Goal: Book appointment/travel/reservation

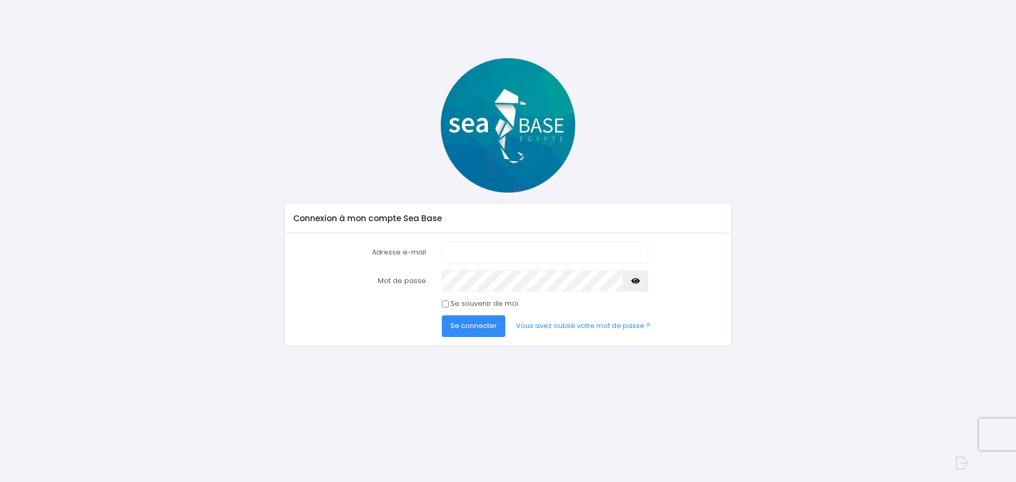
type input "[EMAIL_ADDRESS][DOMAIN_NAME]"
click at [444, 303] on input "Se souvenir de moi" at bounding box center [445, 304] width 7 height 7
checkbox input "true"
click at [479, 326] on span "Se connecter" at bounding box center [474, 326] width 47 height 10
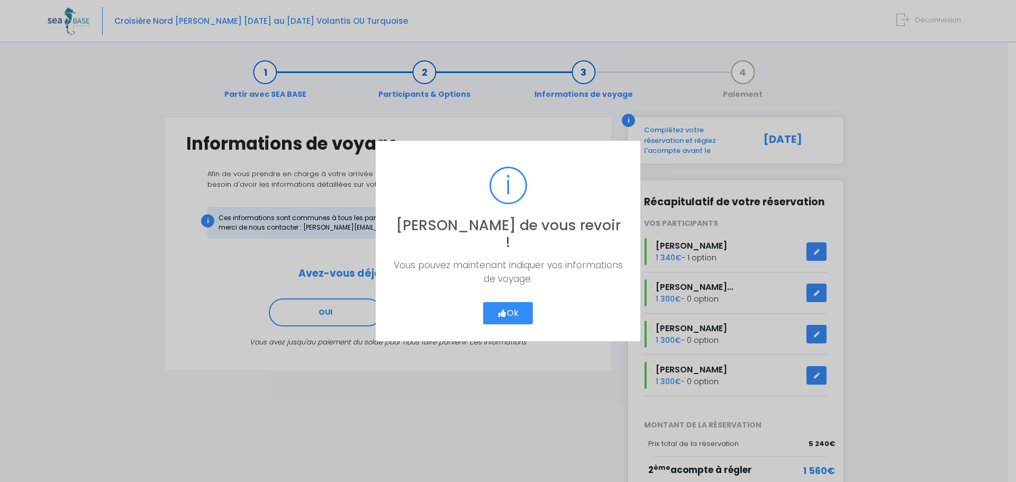
click at [515, 302] on button "Ok" at bounding box center [508, 313] width 50 height 22
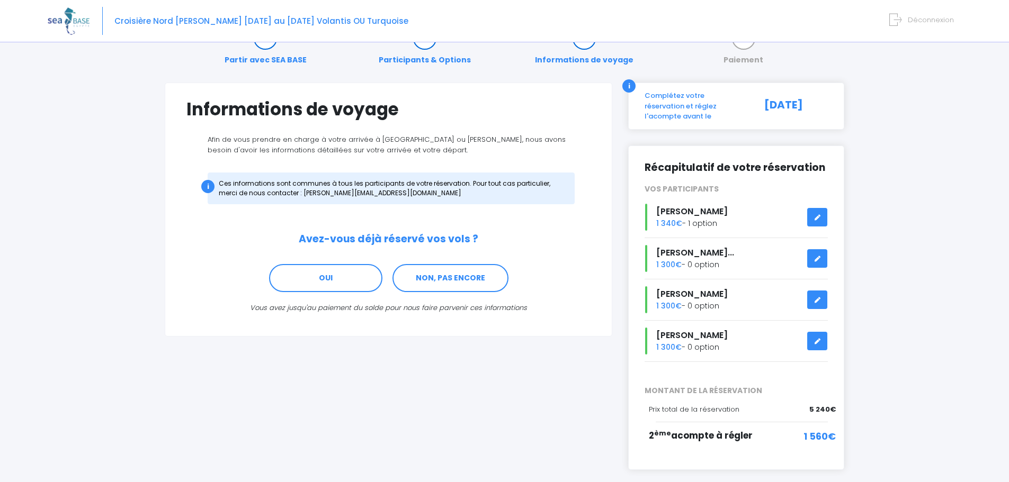
scroll to position [53, 0]
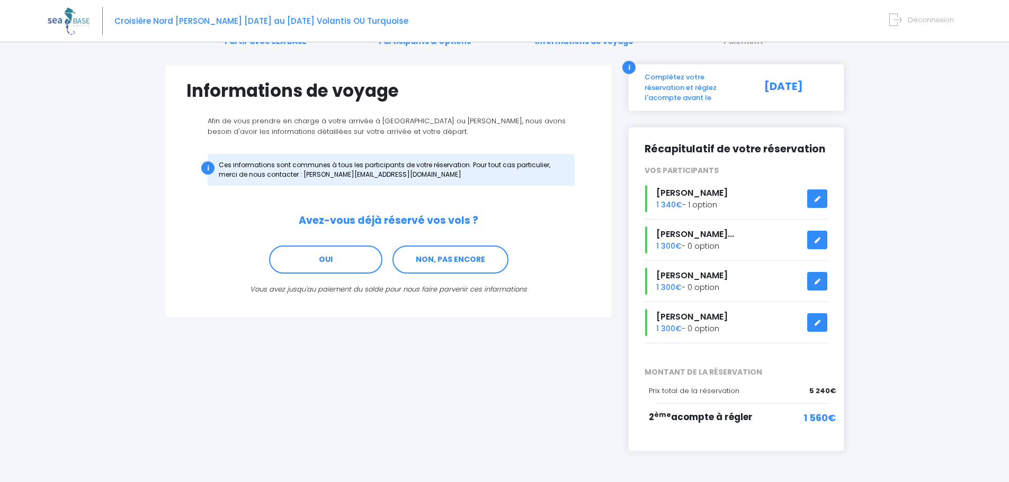
click at [818, 199] on icon at bounding box center [816, 199] width 7 height 0
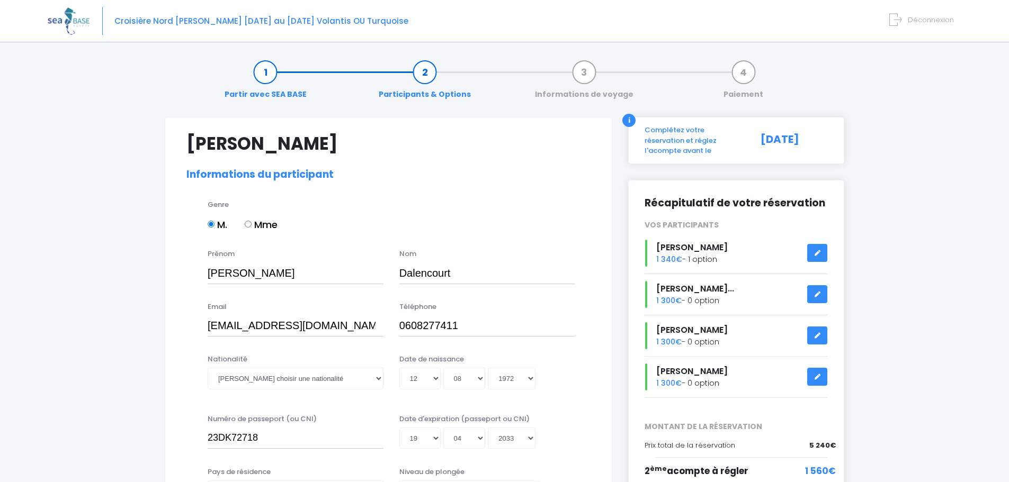
select select "PE40"
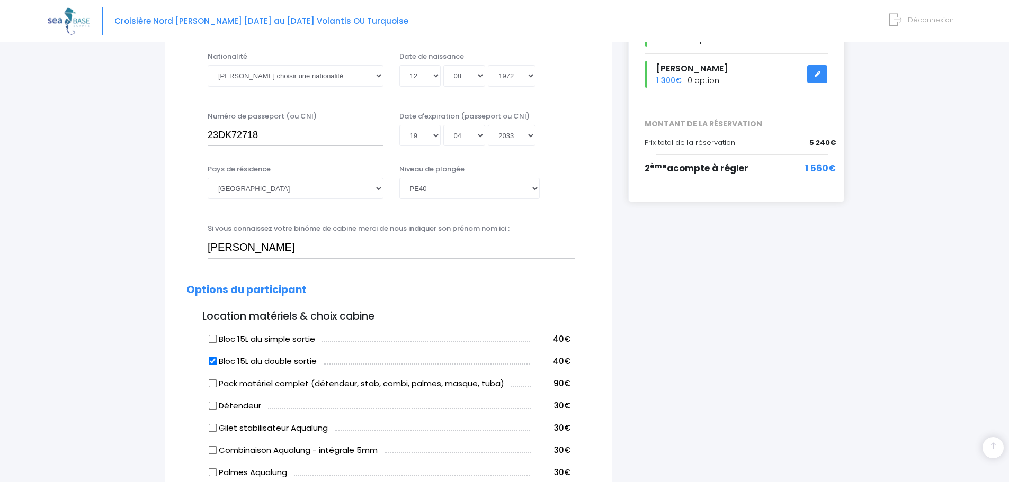
scroll to position [371, 0]
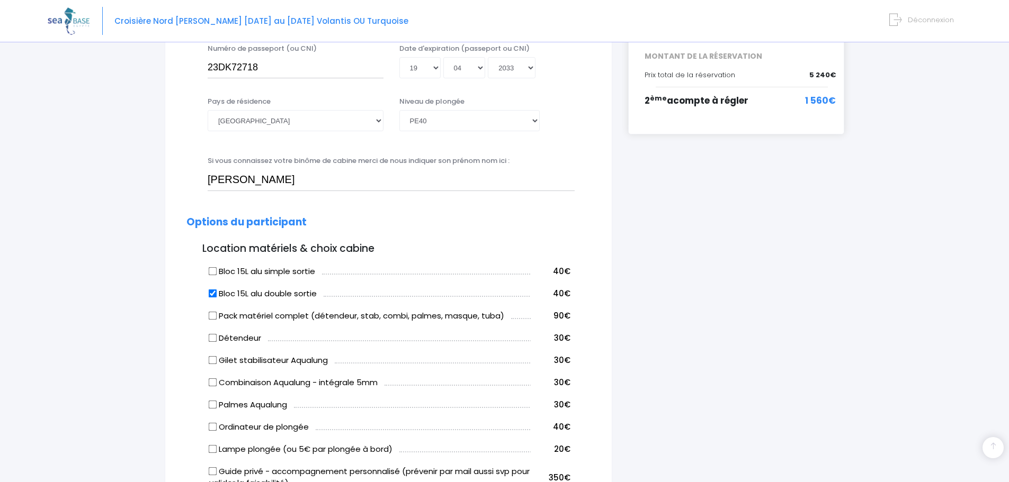
click at [211, 293] on input "Bloc 15L alu double sortie" at bounding box center [213, 293] width 8 height 8
checkbox input "false"
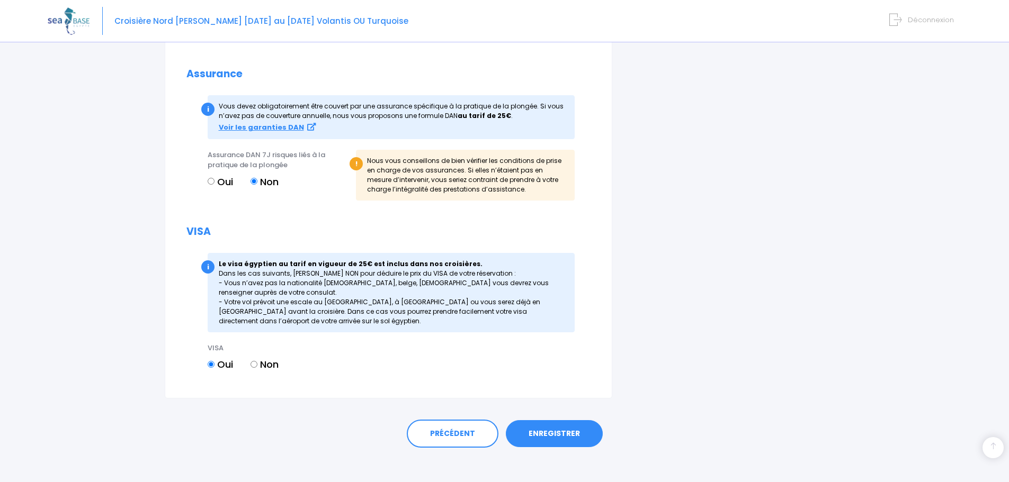
scroll to position [1059, 0]
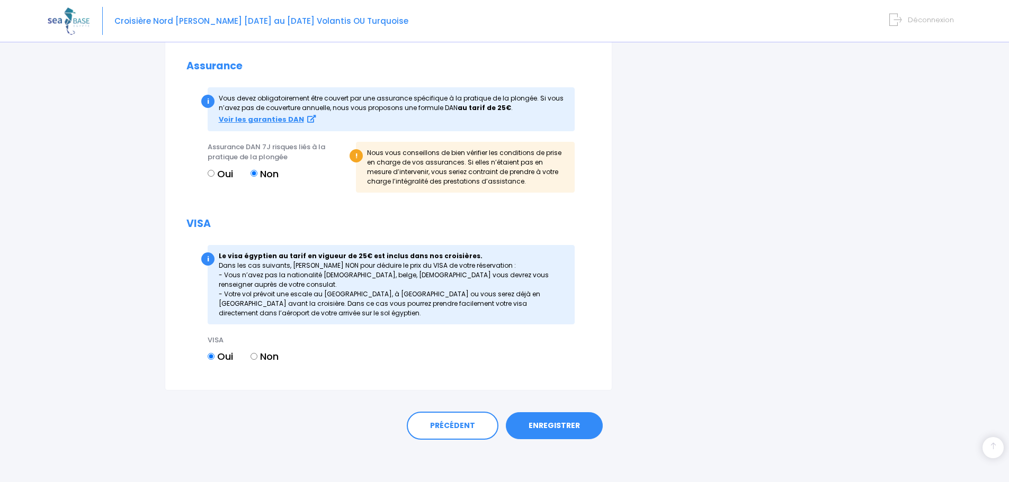
click at [556, 426] on link "ENREGISTRER" at bounding box center [554, 426] width 97 height 28
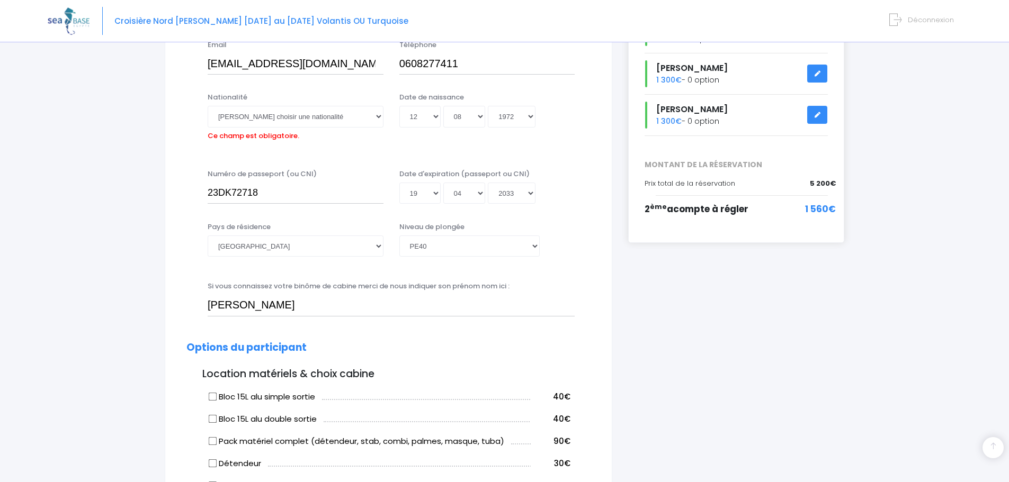
scroll to position [209, 0]
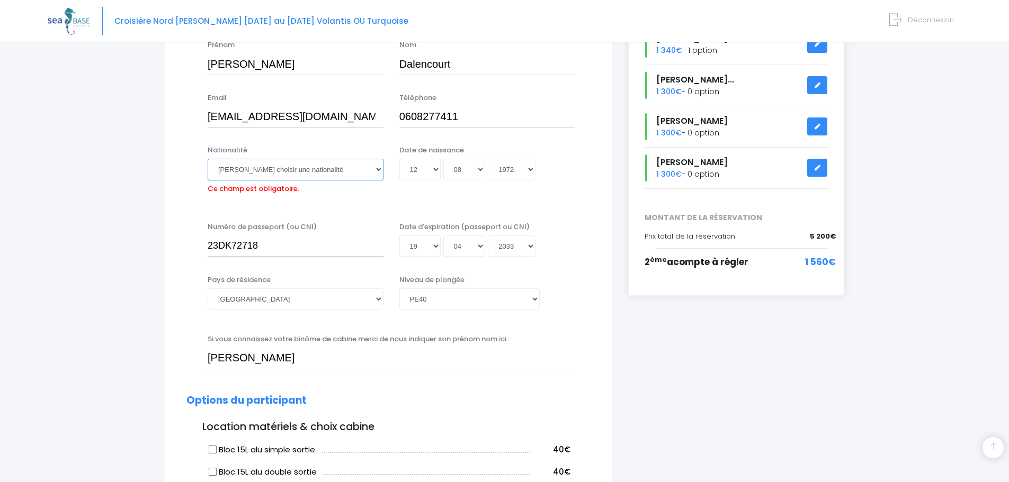
click at [376, 168] on select "Veuillez choisir une nationalité [DEMOGRAPHIC_DATA] Algerienne Allemande [GEOGR…" at bounding box center [296, 169] width 176 height 21
click at [238, 168] on select "Veuillez choisir une nationalité [DEMOGRAPHIC_DATA] Algerienne Allemande [GEOGR…" at bounding box center [296, 169] width 176 height 21
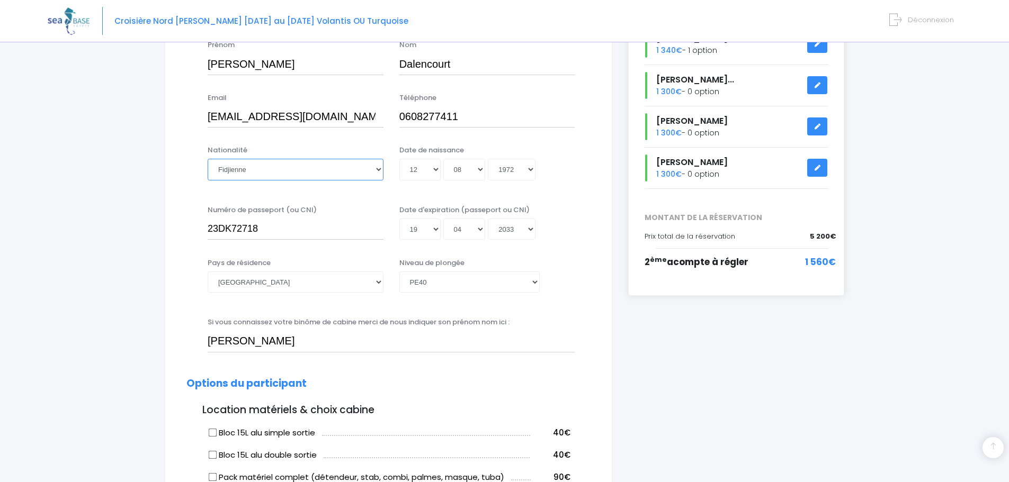
select select "Française"
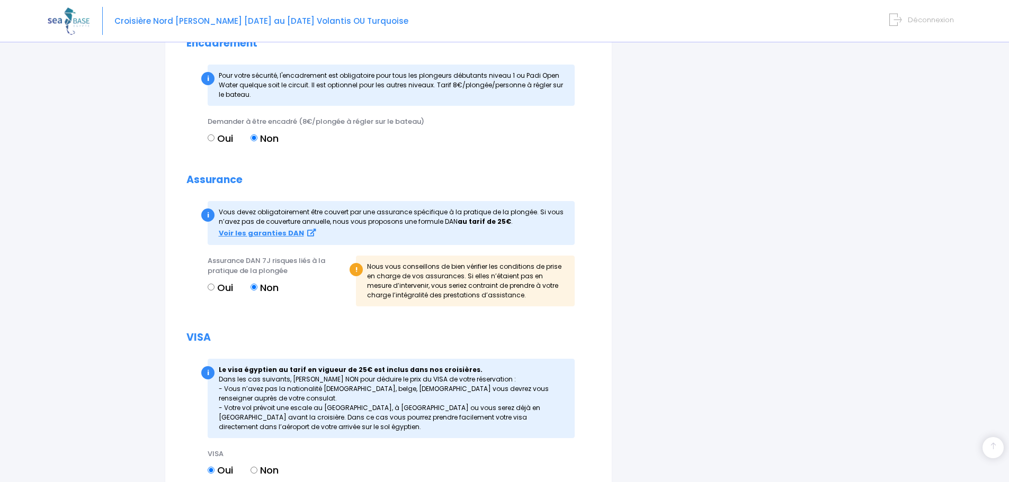
scroll to position [1059, 0]
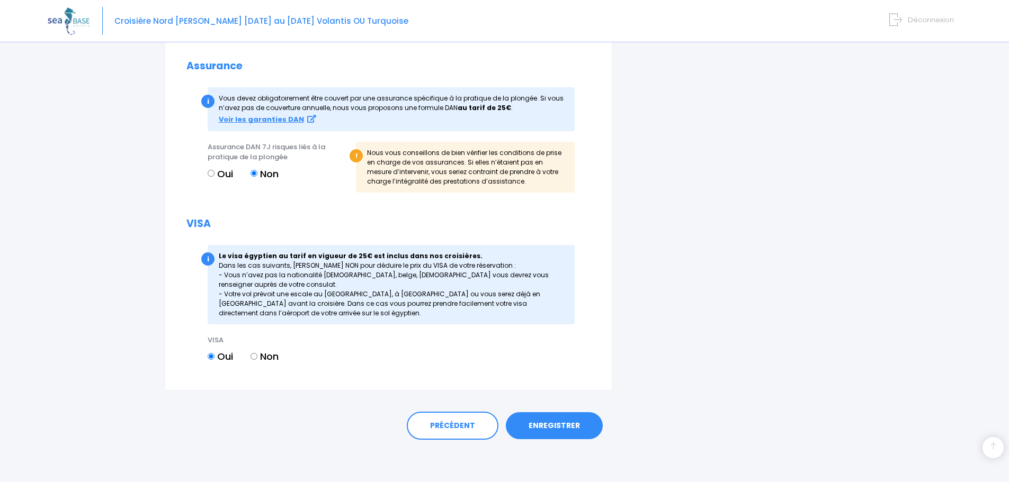
click at [560, 427] on link "ENREGISTRER" at bounding box center [554, 426] width 97 height 28
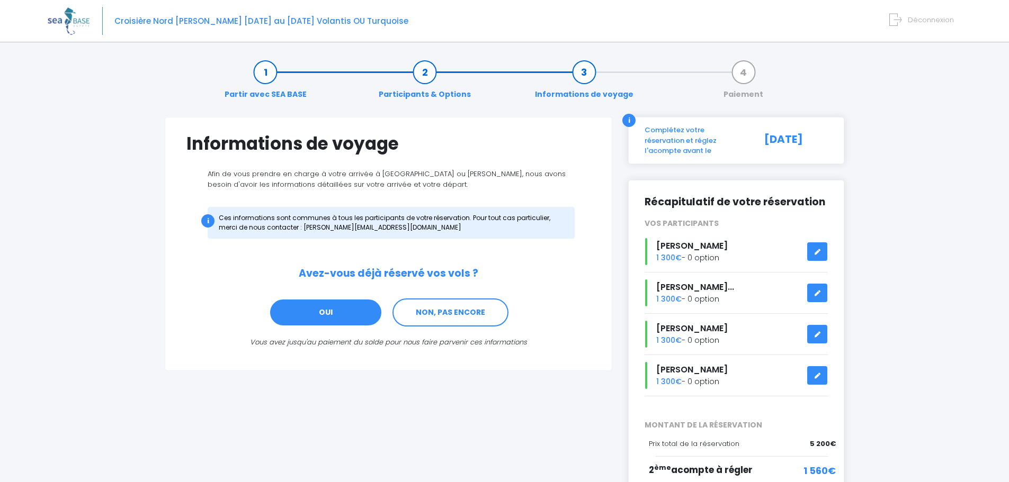
click at [319, 312] on link "OUI" at bounding box center [325, 313] width 113 height 29
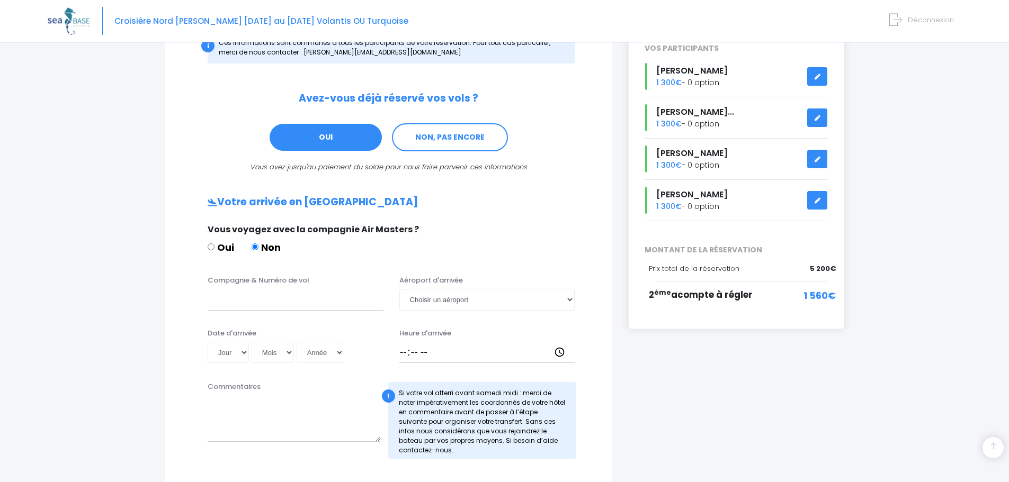
scroll to position [160, 0]
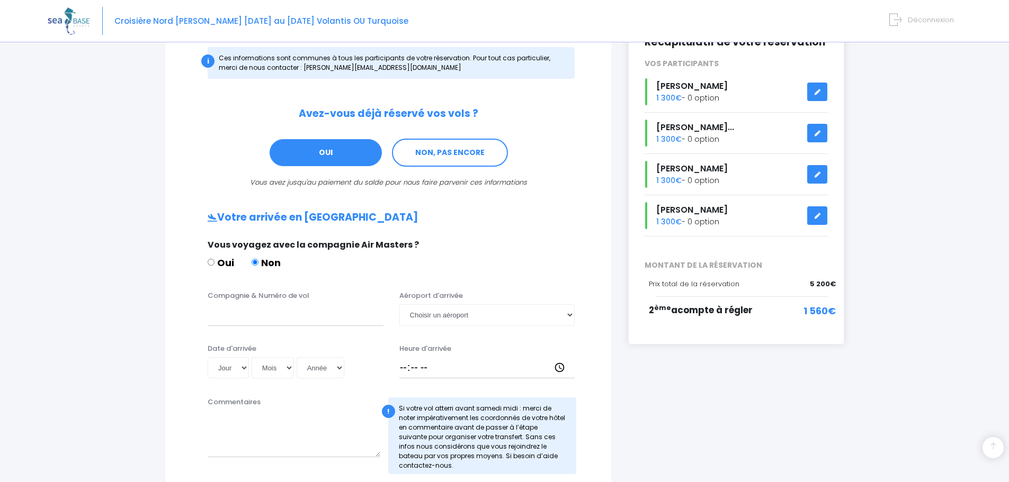
click at [523, 114] on h2 "Avez-vous déjà réservé vos vols ?" at bounding box center [388, 114] width 404 height 12
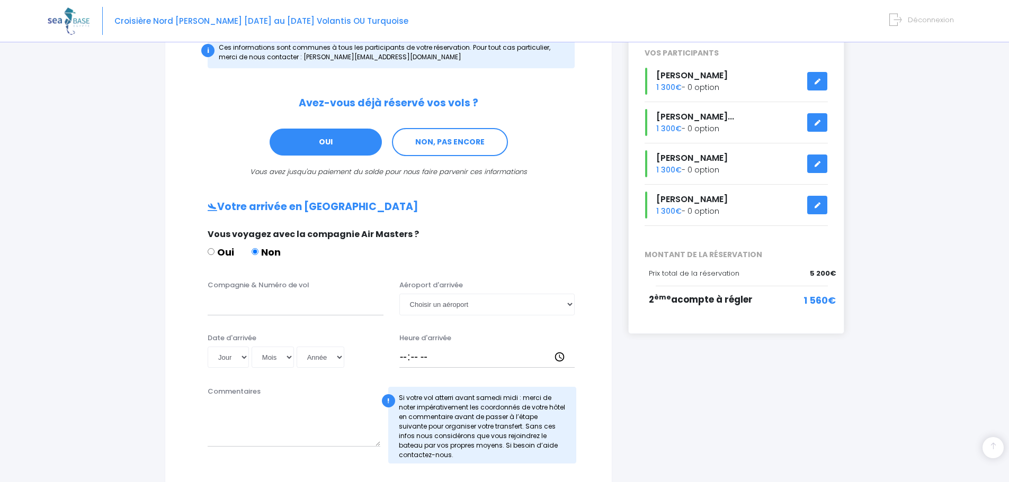
scroll to position [212, 0]
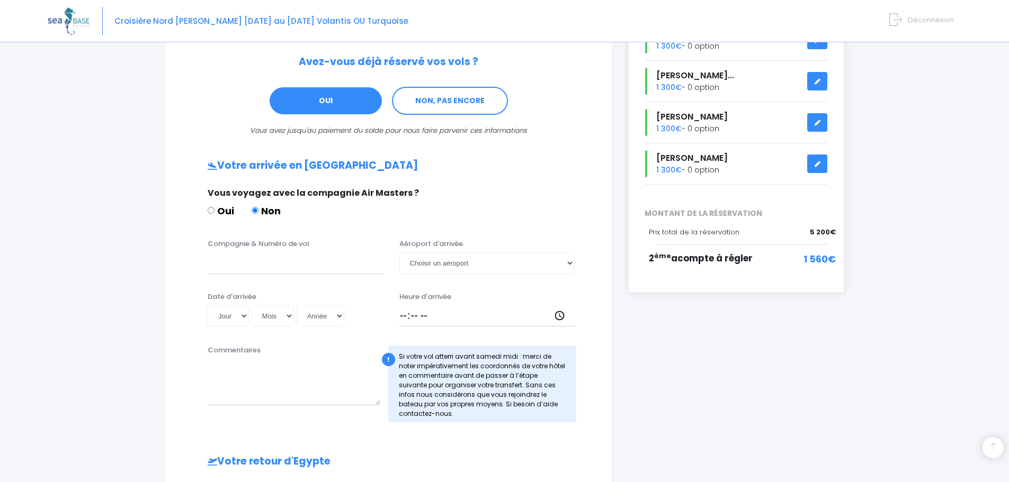
click at [601, 178] on div "Informations de voyage Afin de vous prendre en charge à votre arrivée à Hurghad…" at bounding box center [388, 320] width 447 height 830
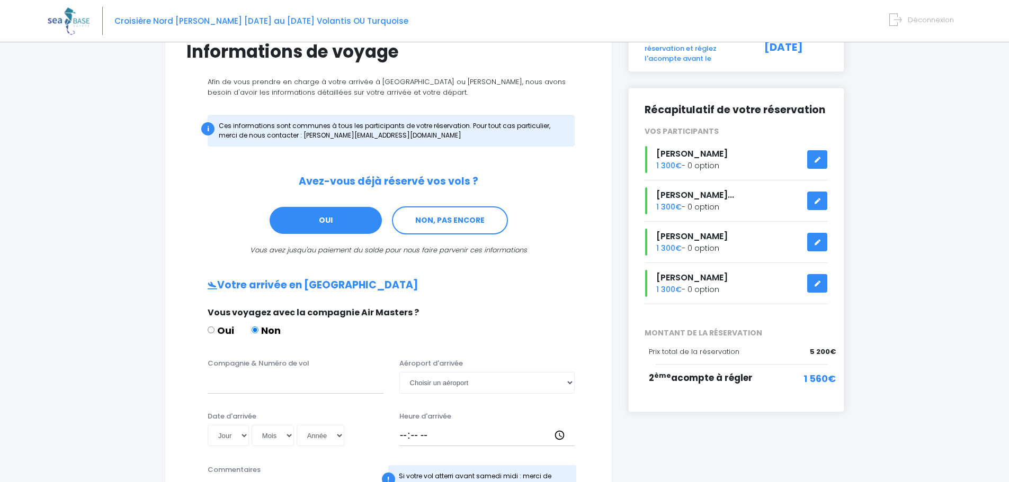
scroll to position [0, 0]
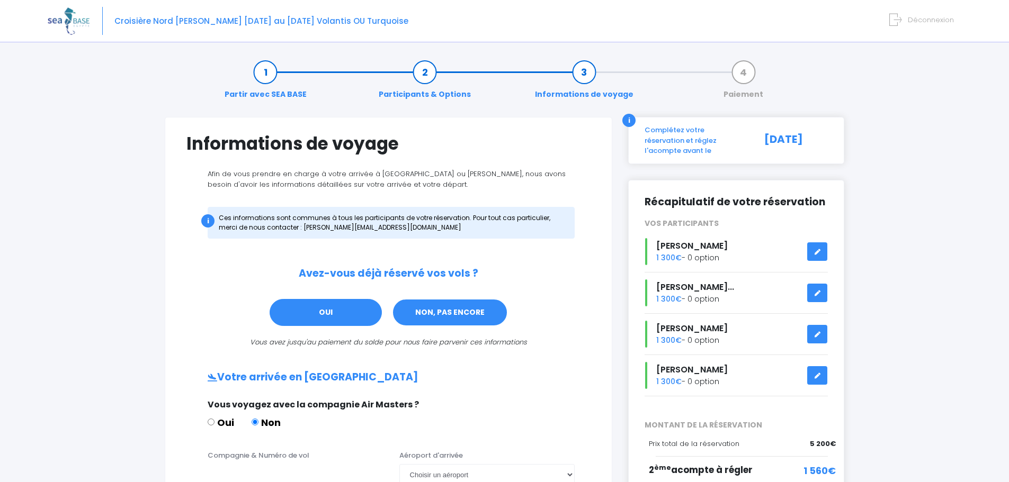
click at [447, 311] on link "NON, PAS ENCORE" at bounding box center [450, 313] width 116 height 29
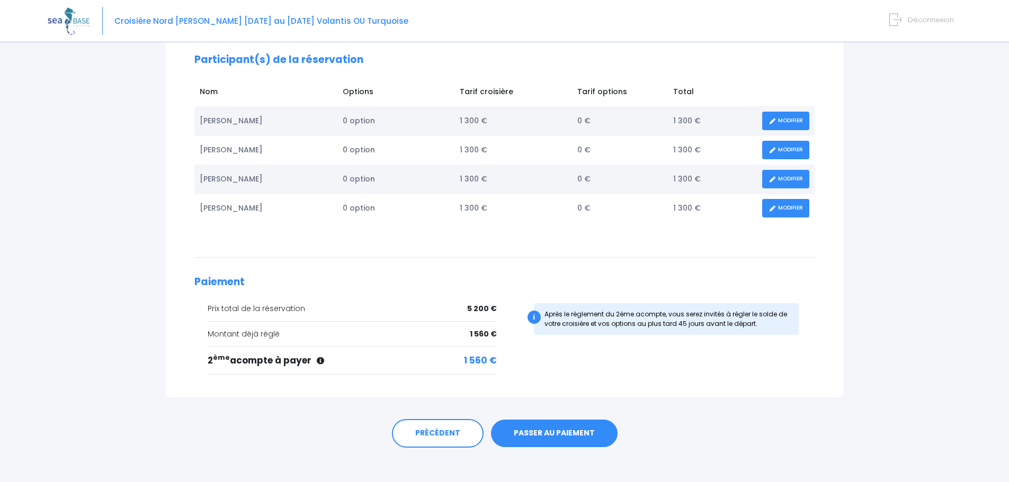
scroll to position [159, 0]
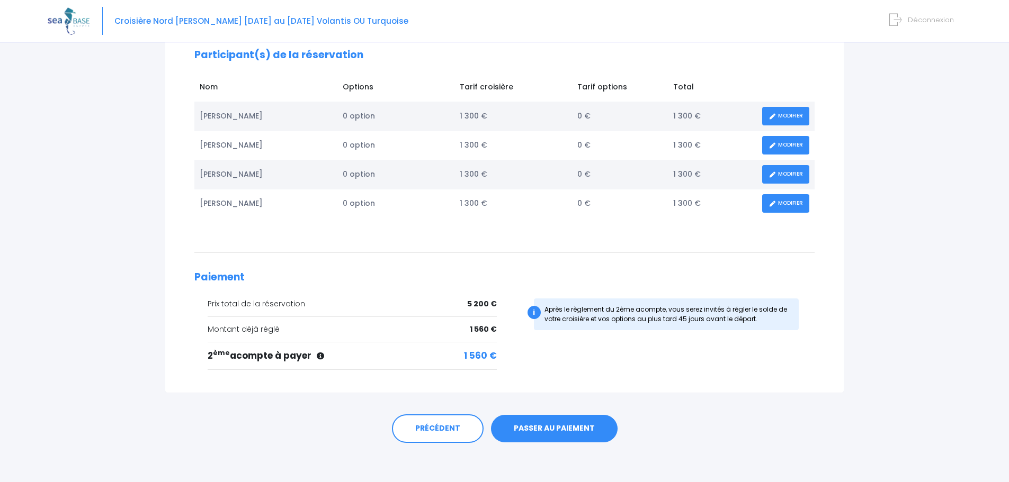
click at [551, 428] on link "PASSER AU PAIEMENT" at bounding box center [554, 429] width 127 height 28
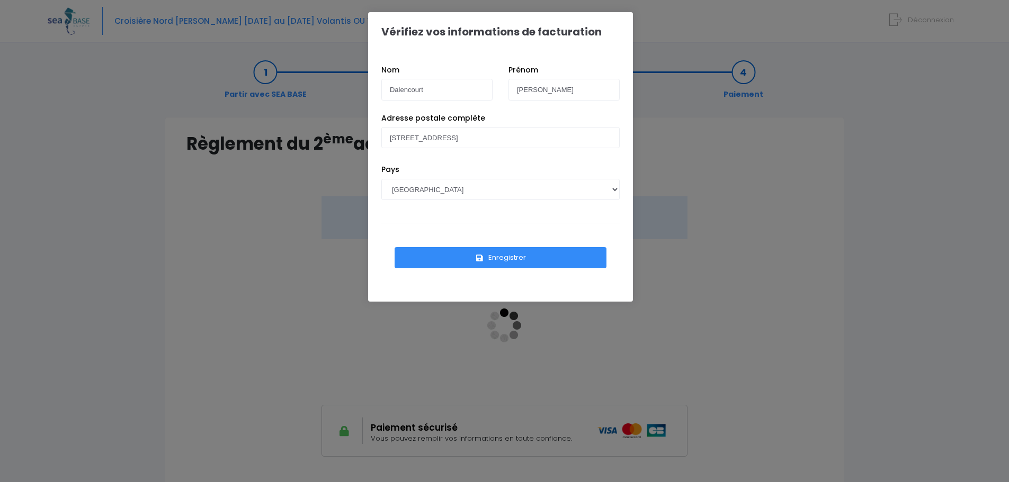
click at [505, 257] on button "Enregistrer" at bounding box center [500, 257] width 212 height 21
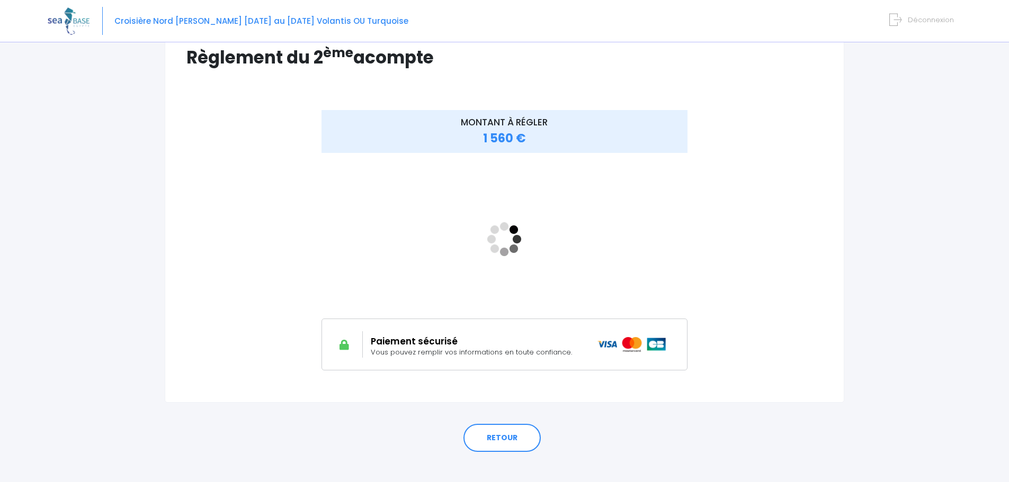
scroll to position [98, 0]
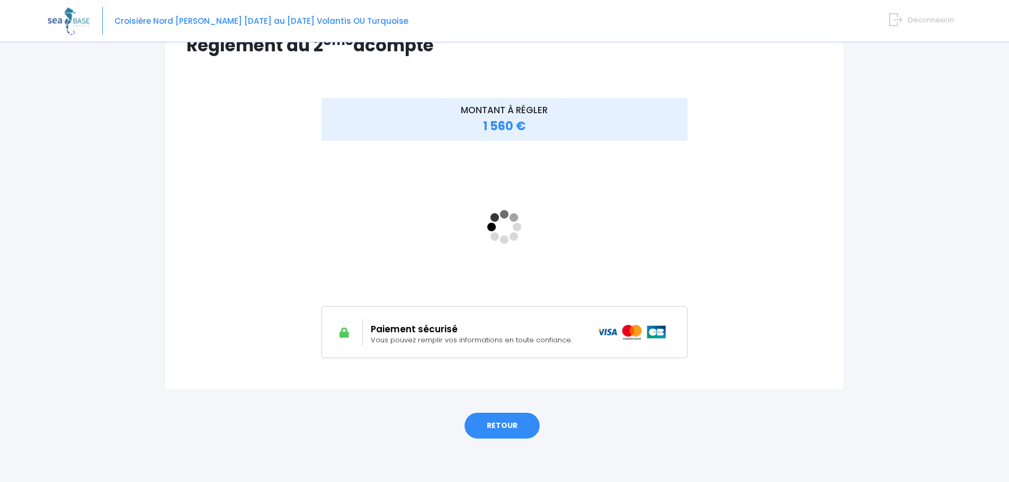
click at [502, 427] on link "RETOUR" at bounding box center [501, 426] width 77 height 29
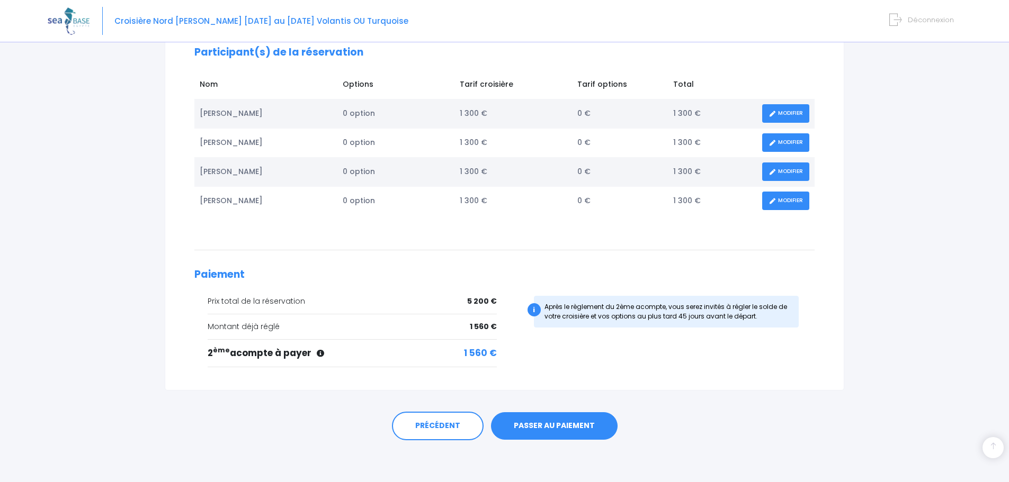
scroll to position [162, 0]
click at [542, 423] on link "PASSER AU PAIEMENT" at bounding box center [554, 426] width 127 height 28
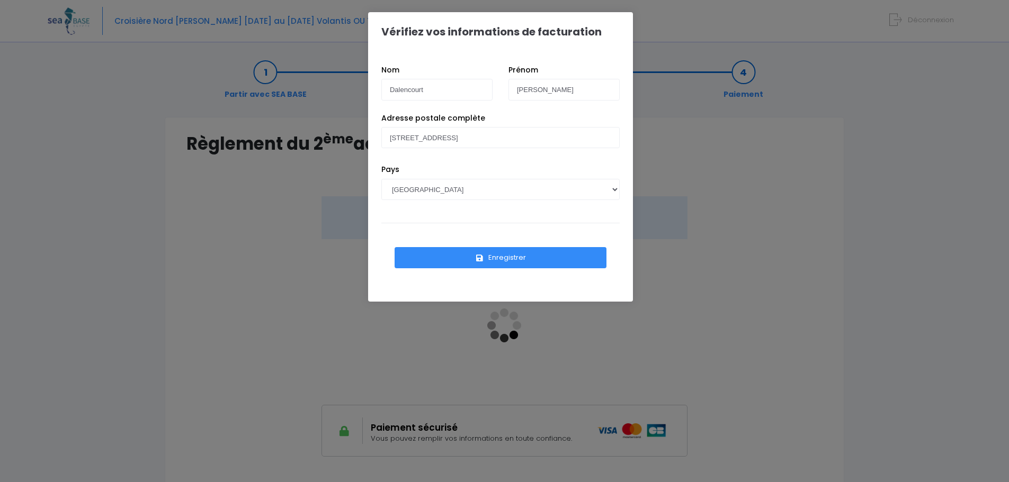
click at [494, 258] on button "Enregistrer" at bounding box center [500, 257] width 212 height 21
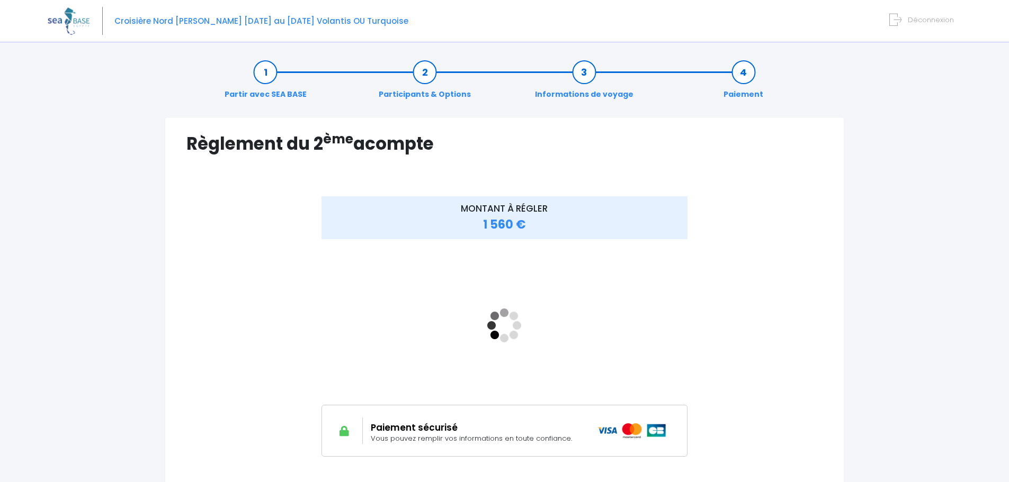
click at [709, 272] on div "MONTANT À RÉGLER 1 560 €" at bounding box center [504, 326] width 424 height 260
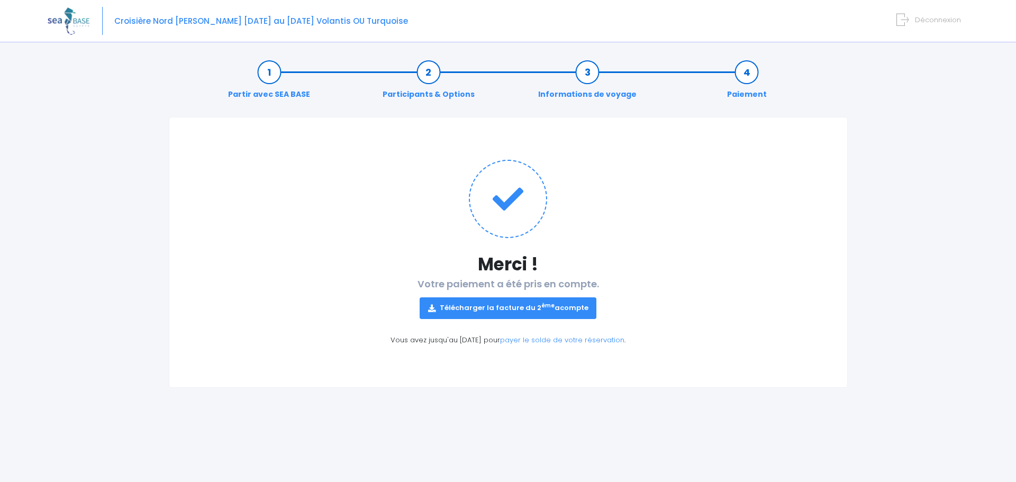
click at [502, 307] on link "Télécharger la facture du 2 ème acompte" at bounding box center [508, 308] width 177 height 21
